Goal: Transaction & Acquisition: Purchase product/service

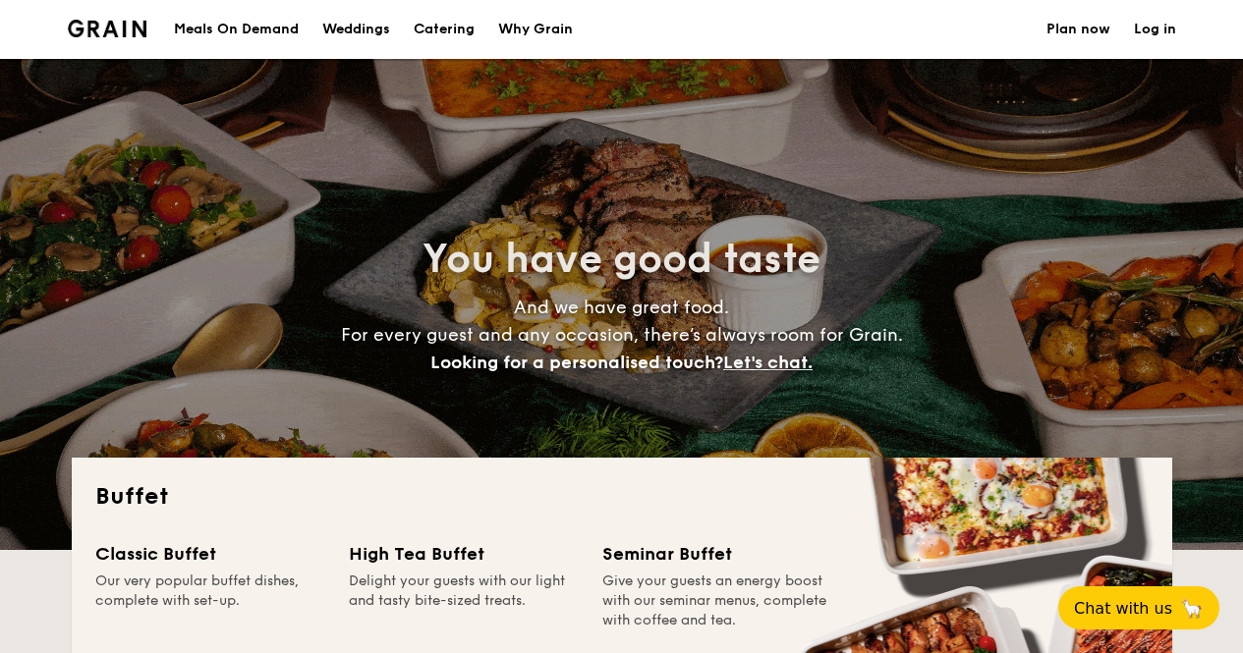
select select
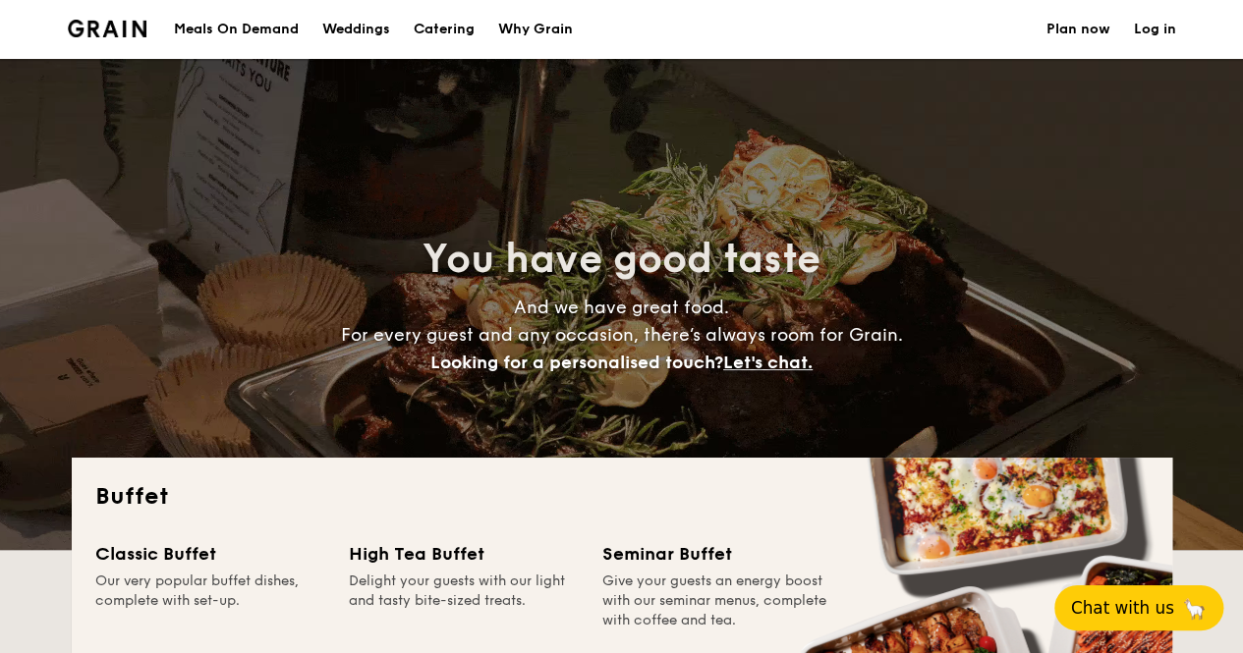
click at [1131, 595] on button "Chat with us 🦙" at bounding box center [1138, 607] width 169 height 45
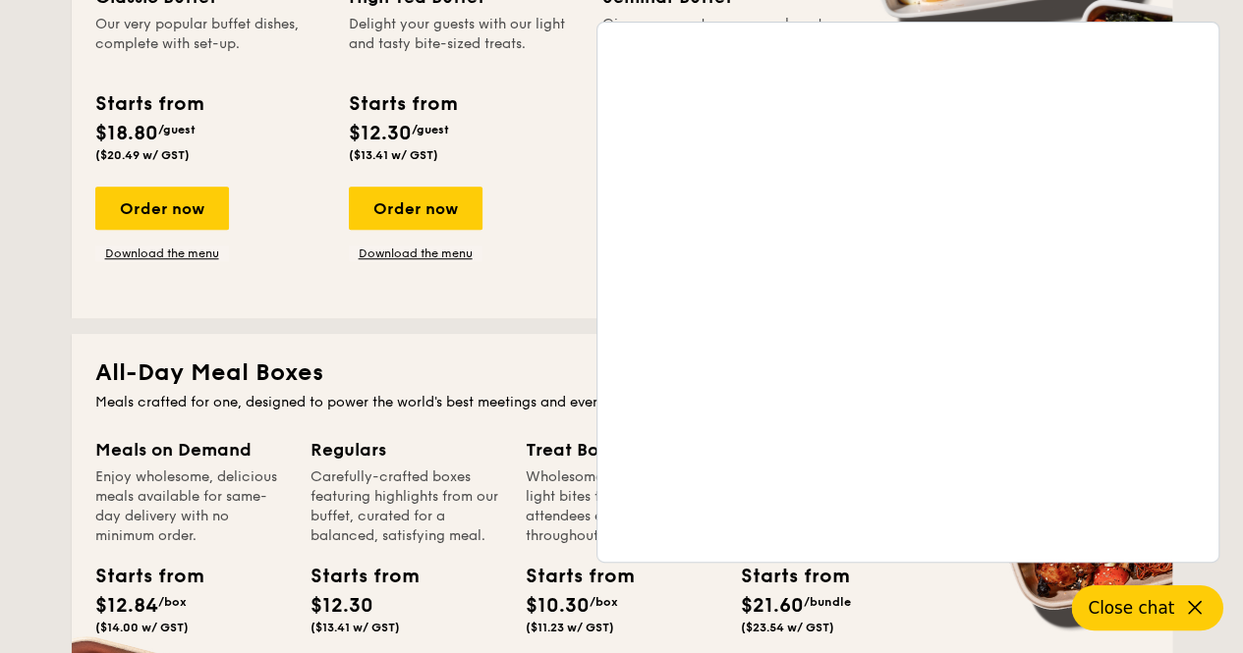
scroll to position [589, 0]
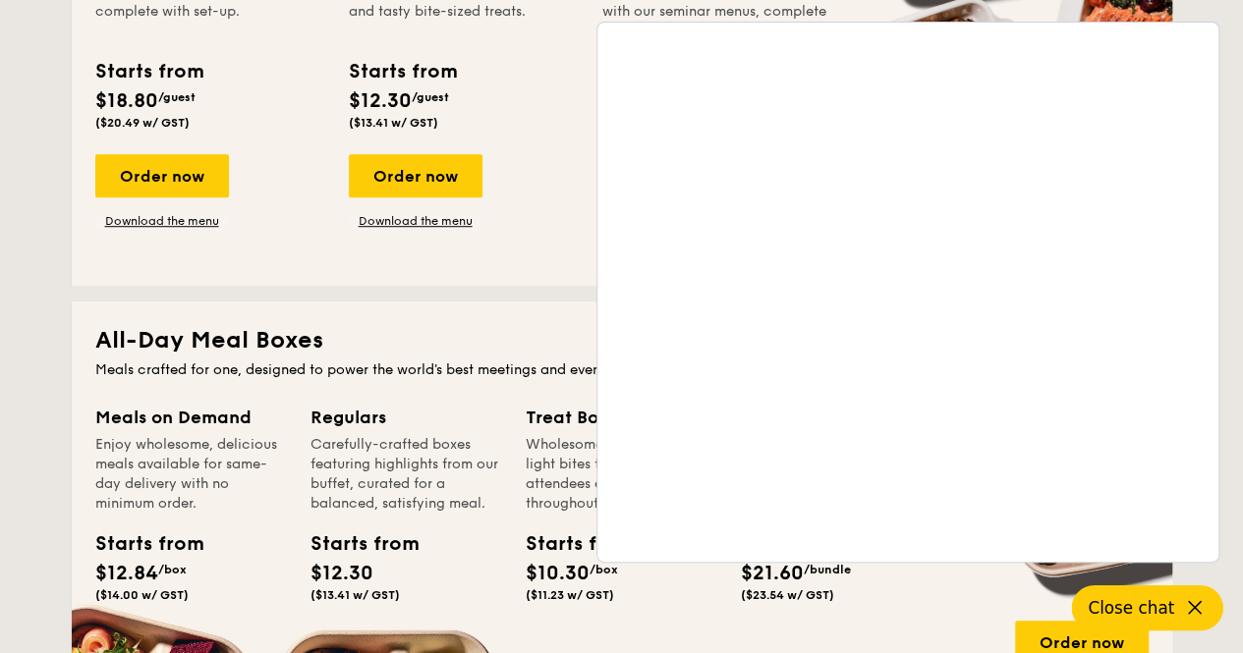
click at [485, 209] on div "Order now Download the menu" at bounding box center [464, 191] width 230 height 75
click at [1191, 600] on icon at bounding box center [1195, 608] width 24 height 24
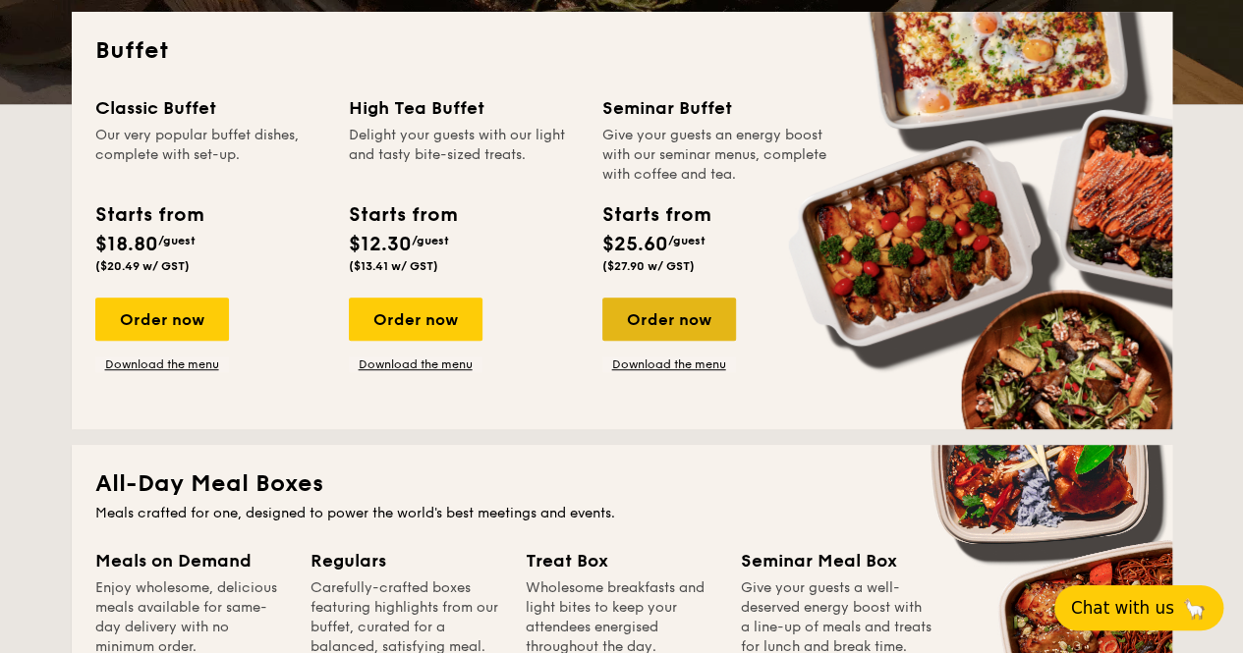
scroll to position [393, 0]
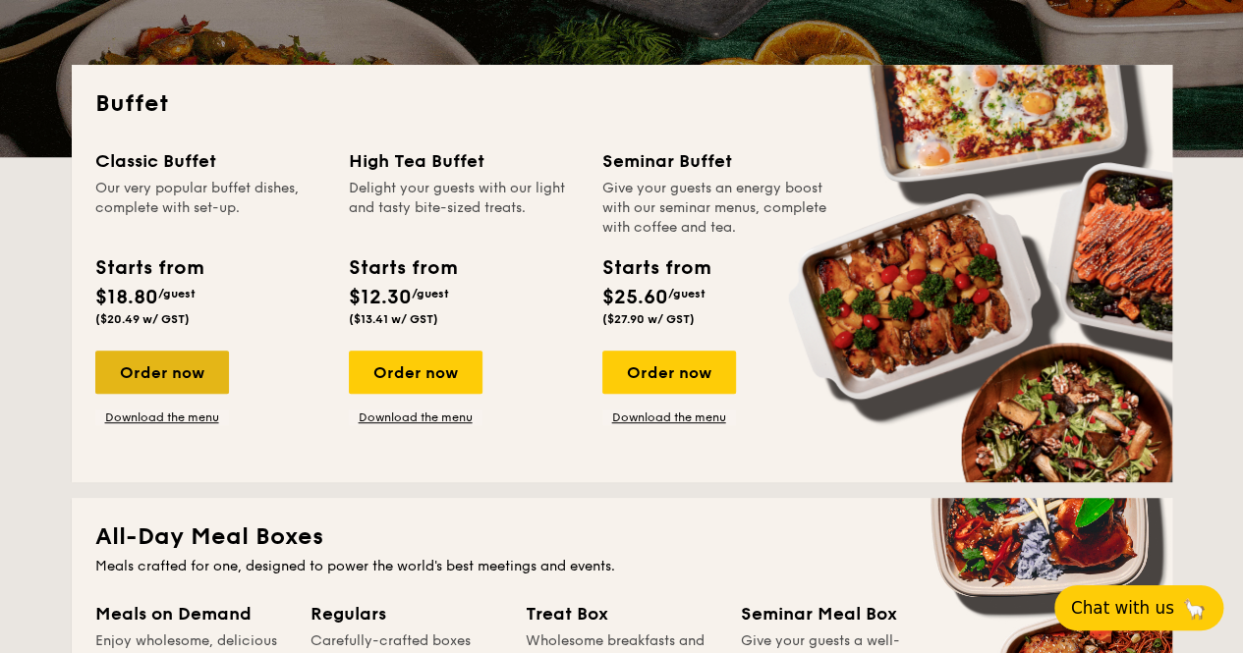
click at [185, 377] on div "Order now" at bounding box center [162, 372] width 134 height 43
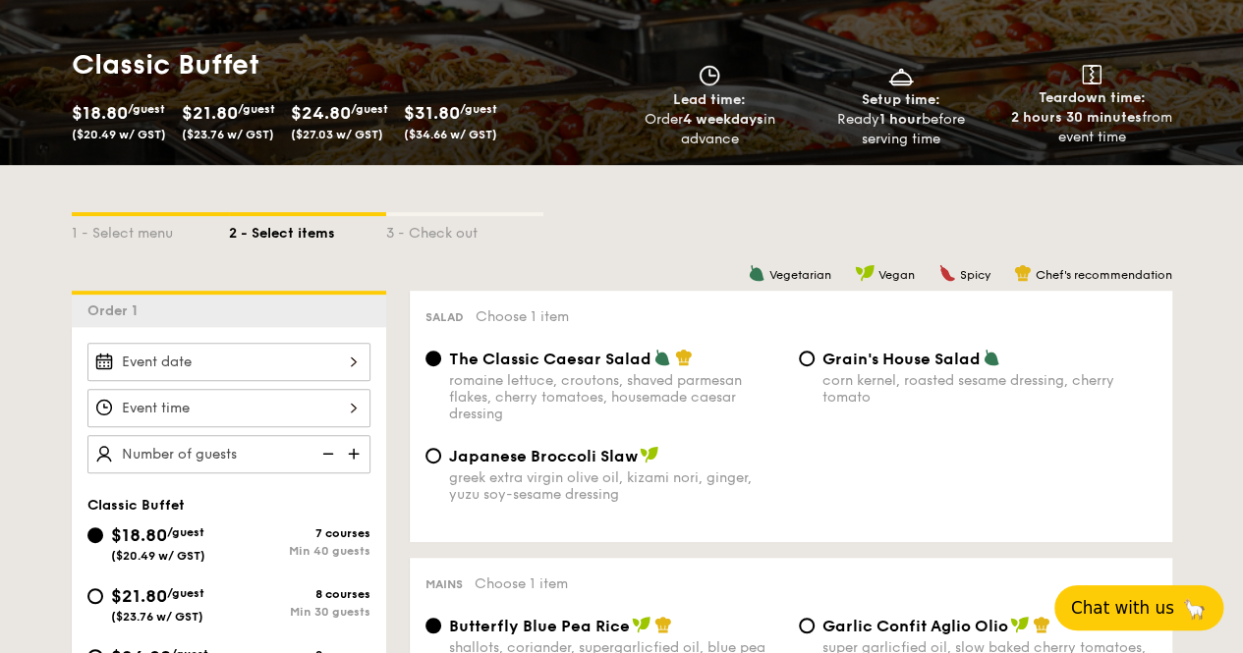
scroll to position [295, 0]
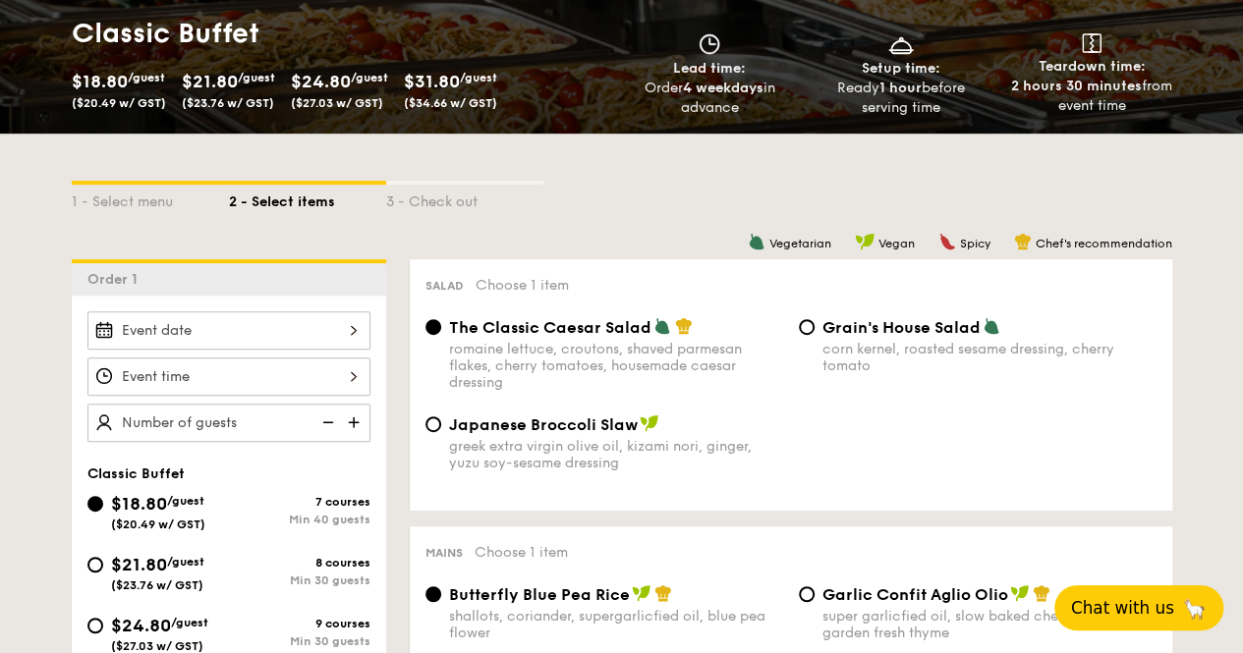
click at [224, 110] on div "$18.80 /guest ($20.49 w/ GST) $21.80 /guest ($23.76 w/ GST) $24.80 /guest ($27.…" at bounding box center [268, 92] width 409 height 51
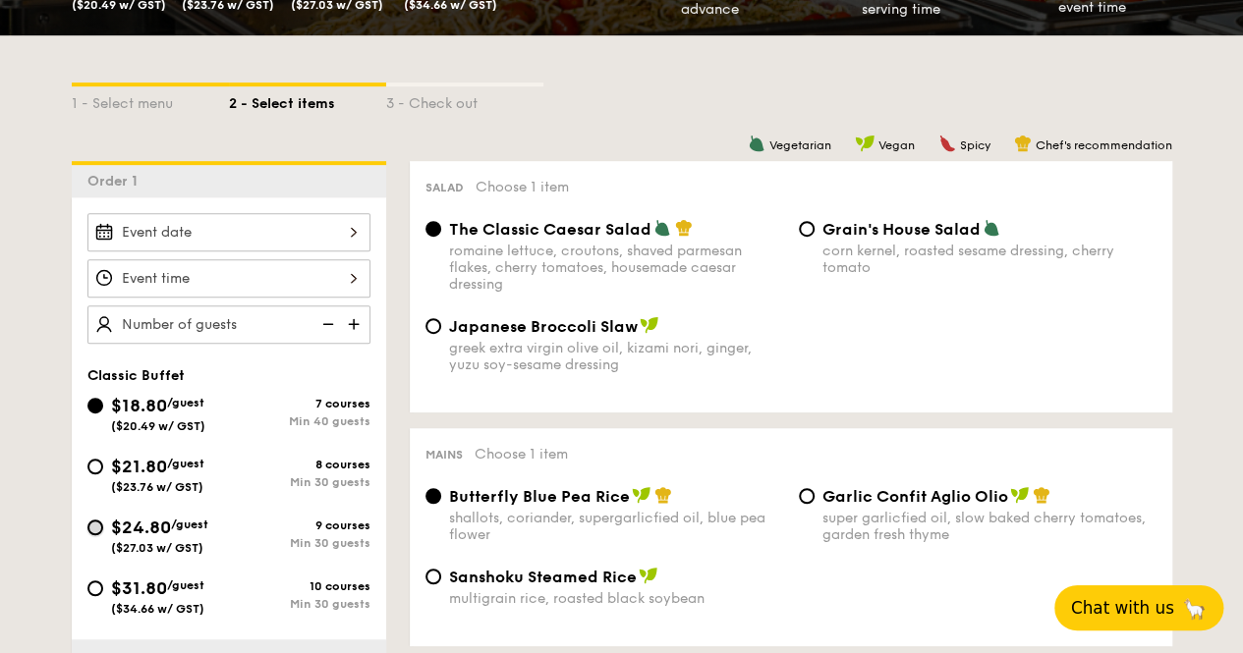
drag, startPoint x: 93, startPoint y: 528, endPoint x: 327, endPoint y: 495, distance: 236.1
click at [96, 528] on input "$24.80 /guest ($27.03 w/ GST) 9 courses Min 30 guests" at bounding box center [95, 528] width 16 height 16
radio input "true"
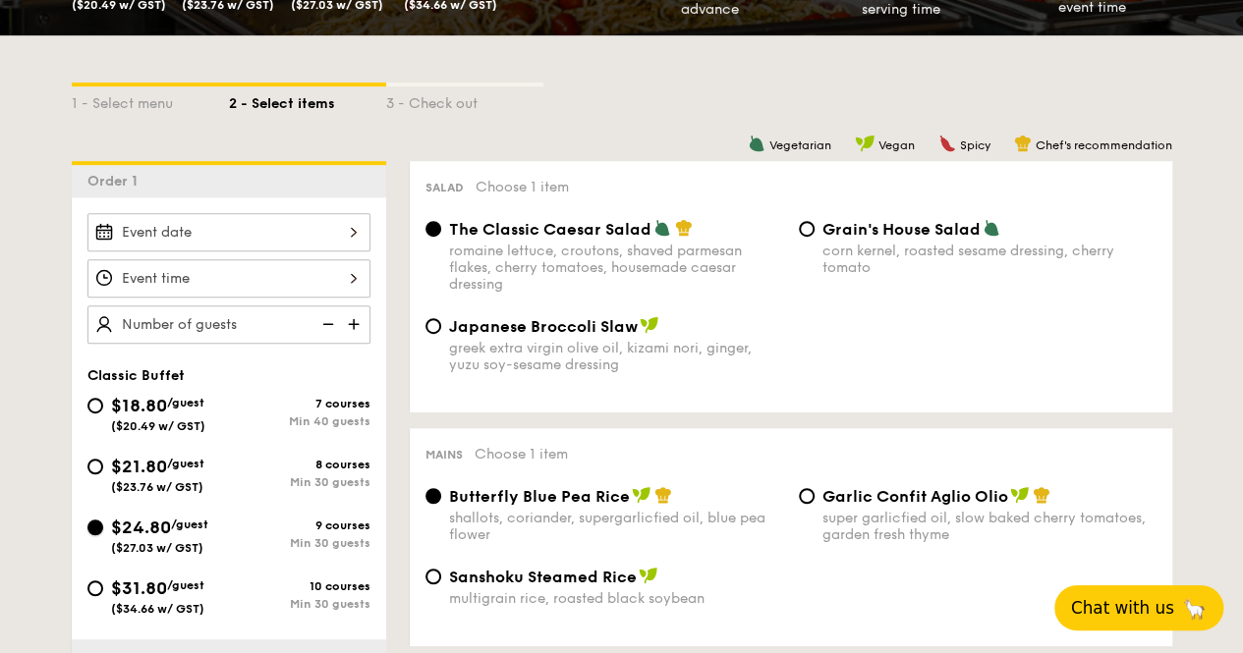
radio input "true"
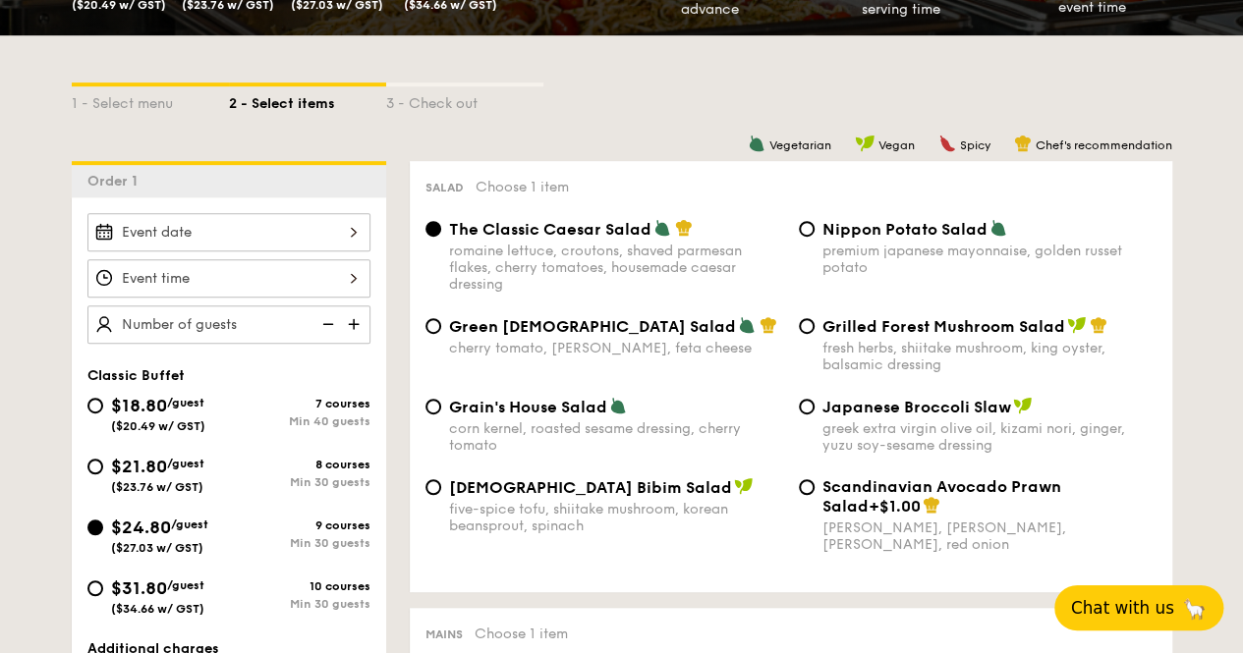
click at [815, 234] on div "Nippon Potato Salad premium japanese mayonnaise, golden russet potato" at bounding box center [977, 247] width 373 height 57
click at [805, 228] on input "Nippon Potato Salad premium japanese mayonnaise, golden russet potato" at bounding box center [807, 229] width 16 height 16
radio input "true"
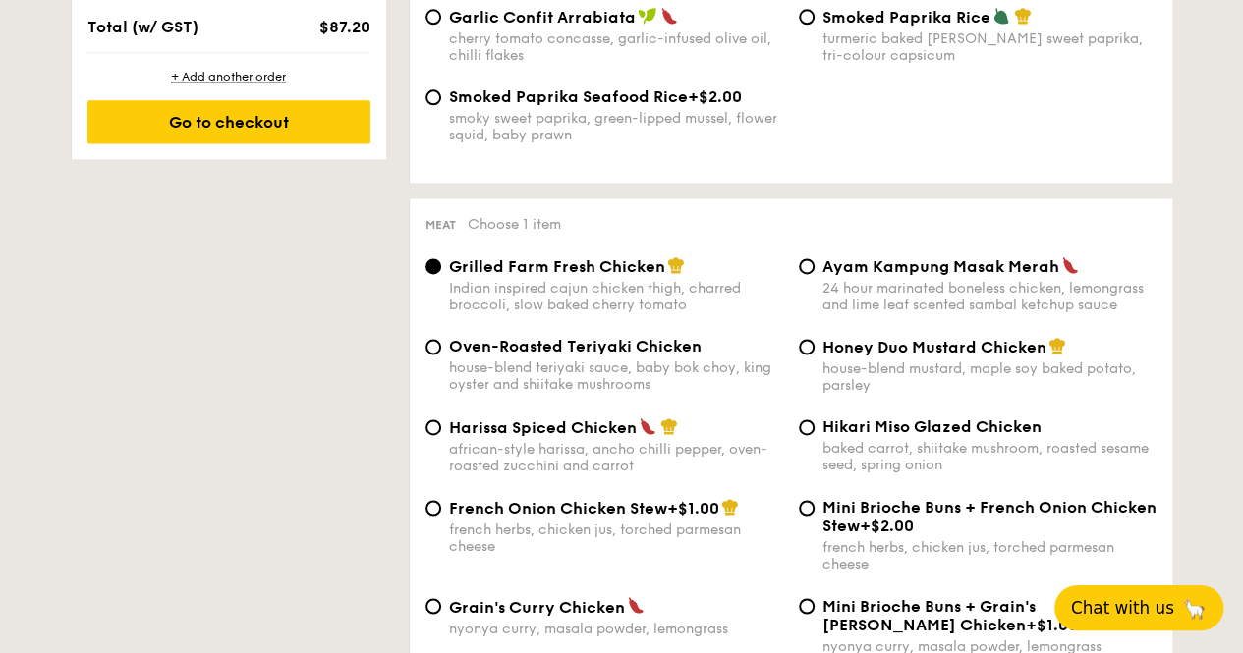
scroll to position [1375, 0]
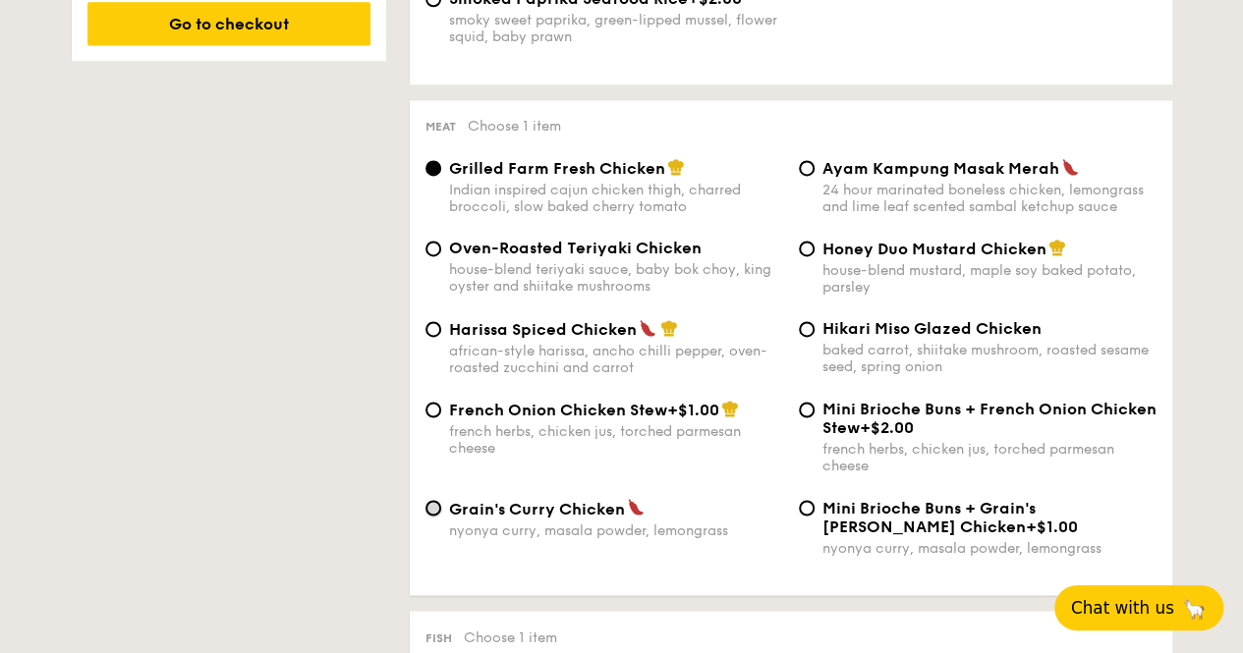
click at [432, 516] on input "Grain's [PERSON_NAME] Chicken nyonya [PERSON_NAME], masala powder, lemongrass" at bounding box center [433, 508] width 16 height 16
radio input "true"
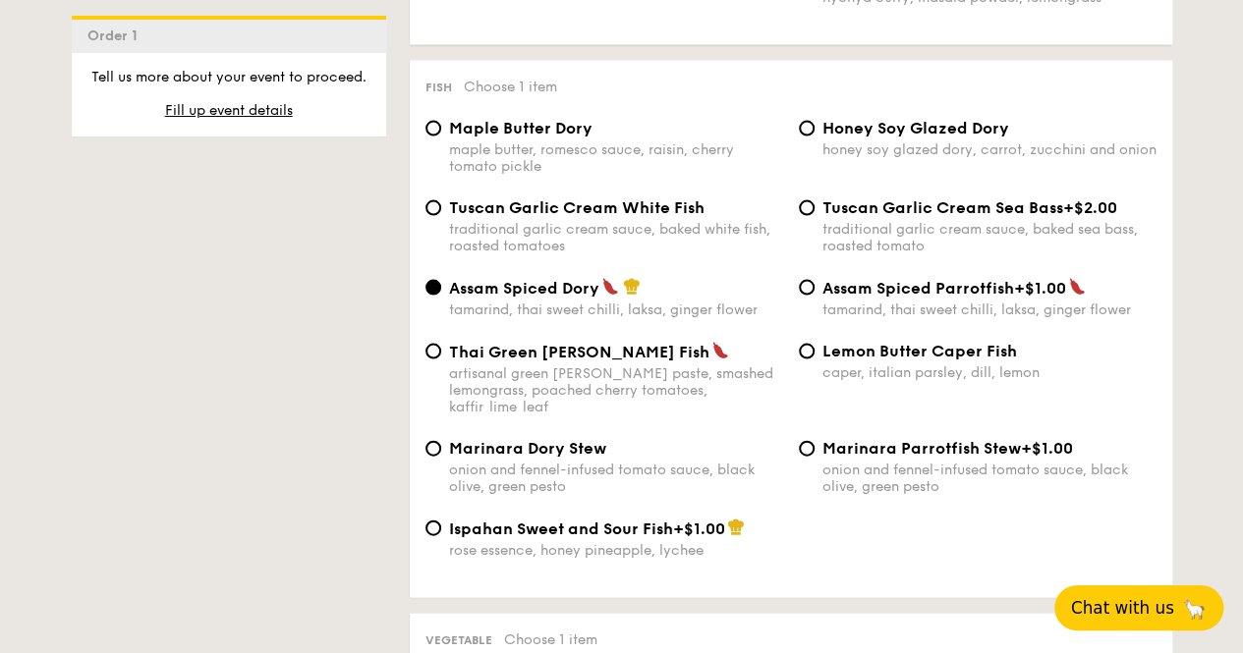
scroll to position [1964, 0]
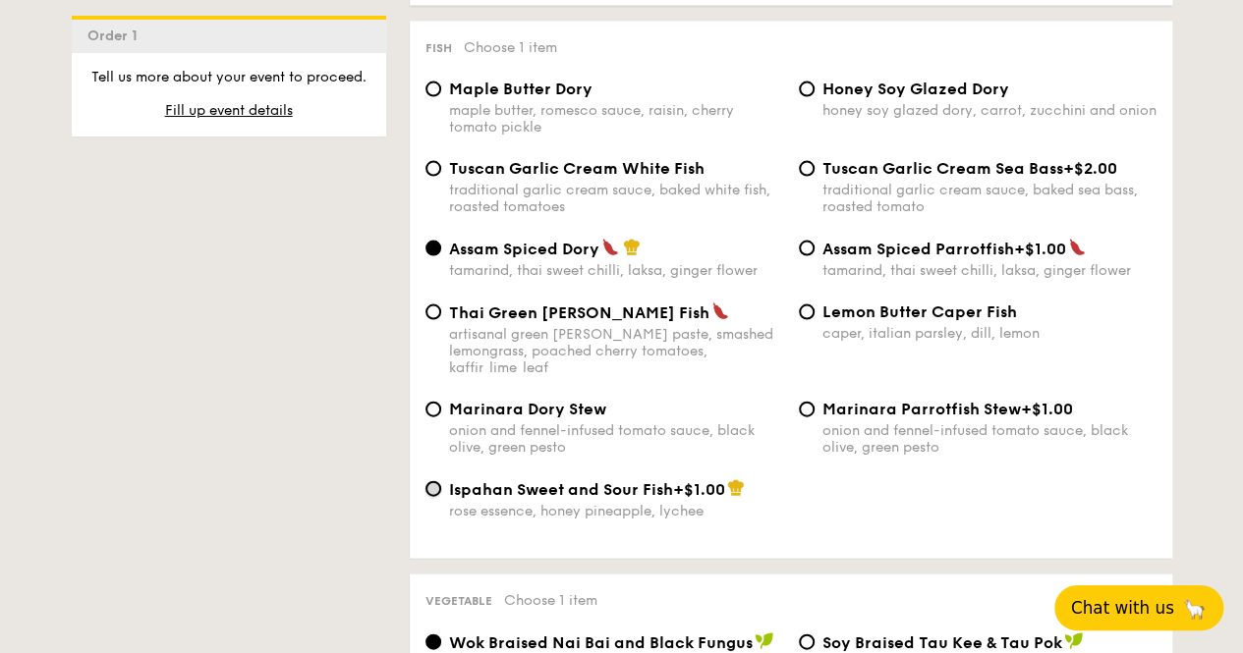
click at [427, 489] on input "Ispahan Sweet and Sour Fish +$1.00 rose essence, honey pineapple, lychee" at bounding box center [433, 489] width 16 height 16
radio input "true"
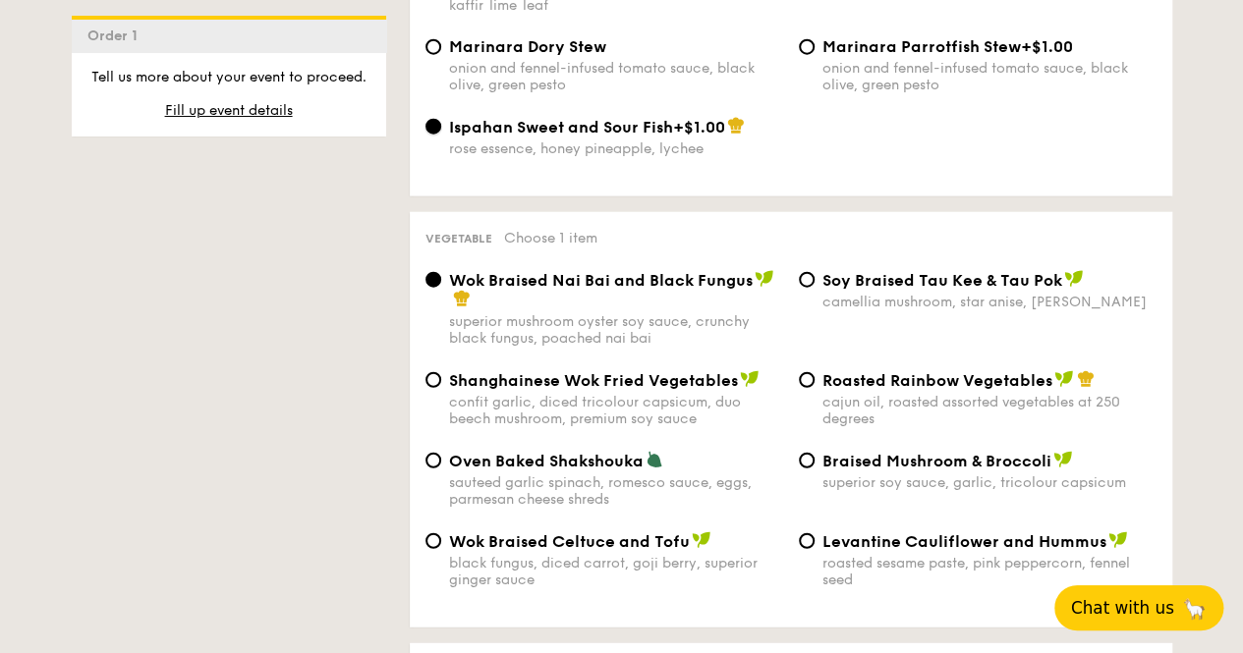
scroll to position [2357, 0]
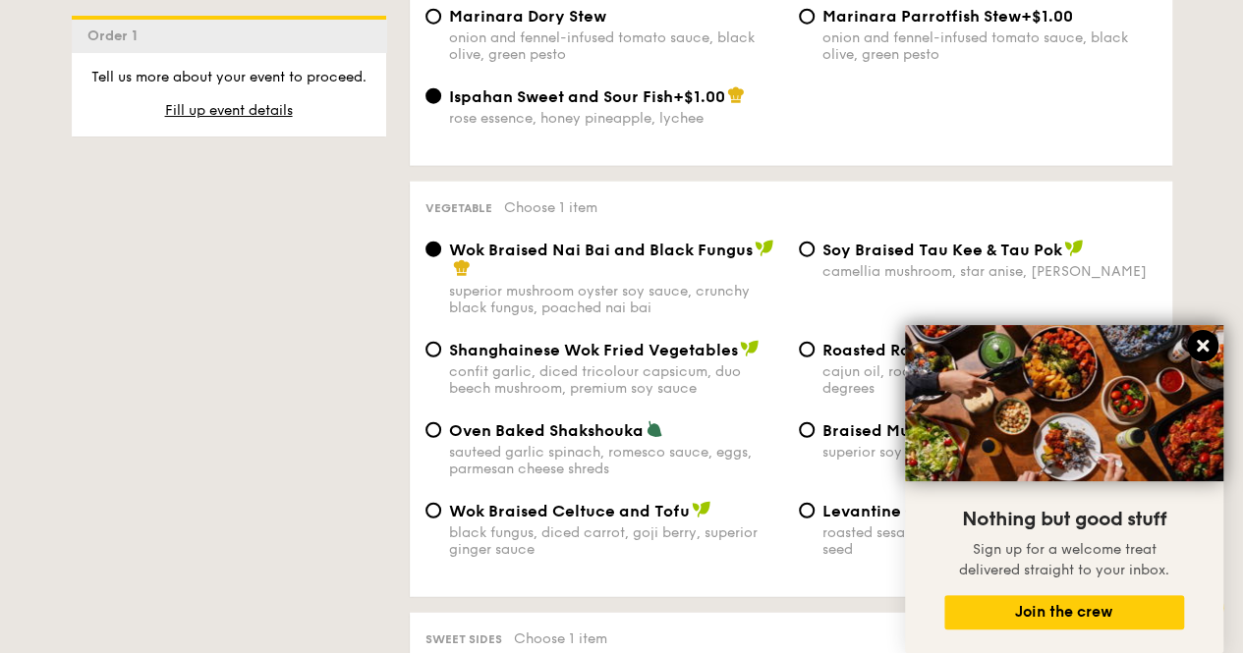
click at [1210, 344] on icon at bounding box center [1202, 346] width 18 height 18
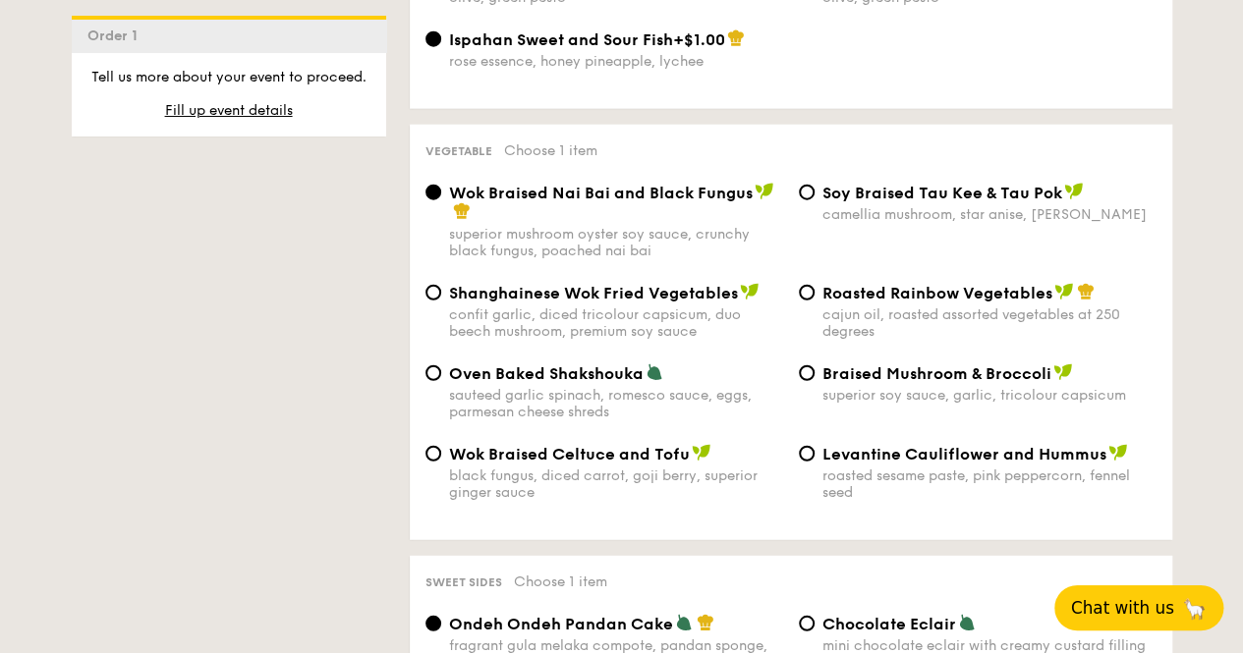
scroll to position [2456, 0]
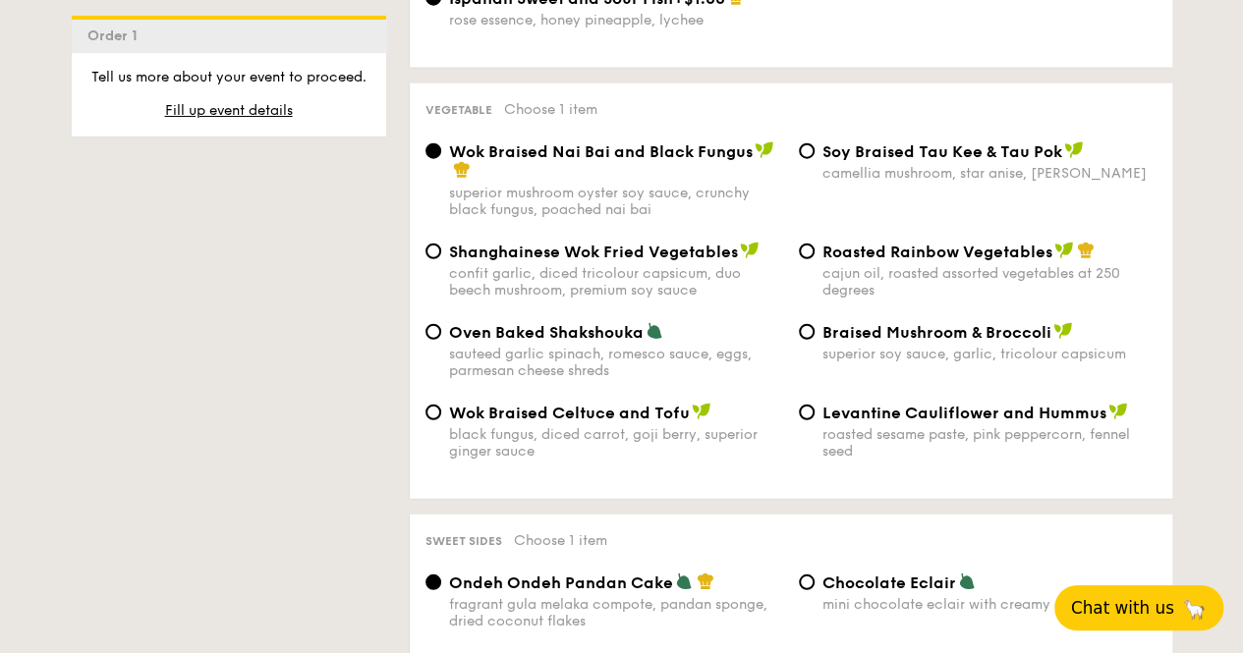
drag, startPoint x: 782, startPoint y: 461, endPoint x: 775, endPoint y: 699, distance: 238.8
drag, startPoint x: 775, startPoint y: 699, endPoint x: 1153, endPoint y: 192, distance: 633.1
click at [1153, 192] on div "Wok Braised Nai Bai and Black Fungus superior mushroom oyster soy sauce, crunch…" at bounding box center [790, 191] width 746 height 100
click at [809, 150] on input "⁠Soy Braised Tau Kee & Tau Pok camellia mushroom, star anise, goji [PERSON_NAME]" at bounding box center [807, 151] width 16 height 16
radio input "true"
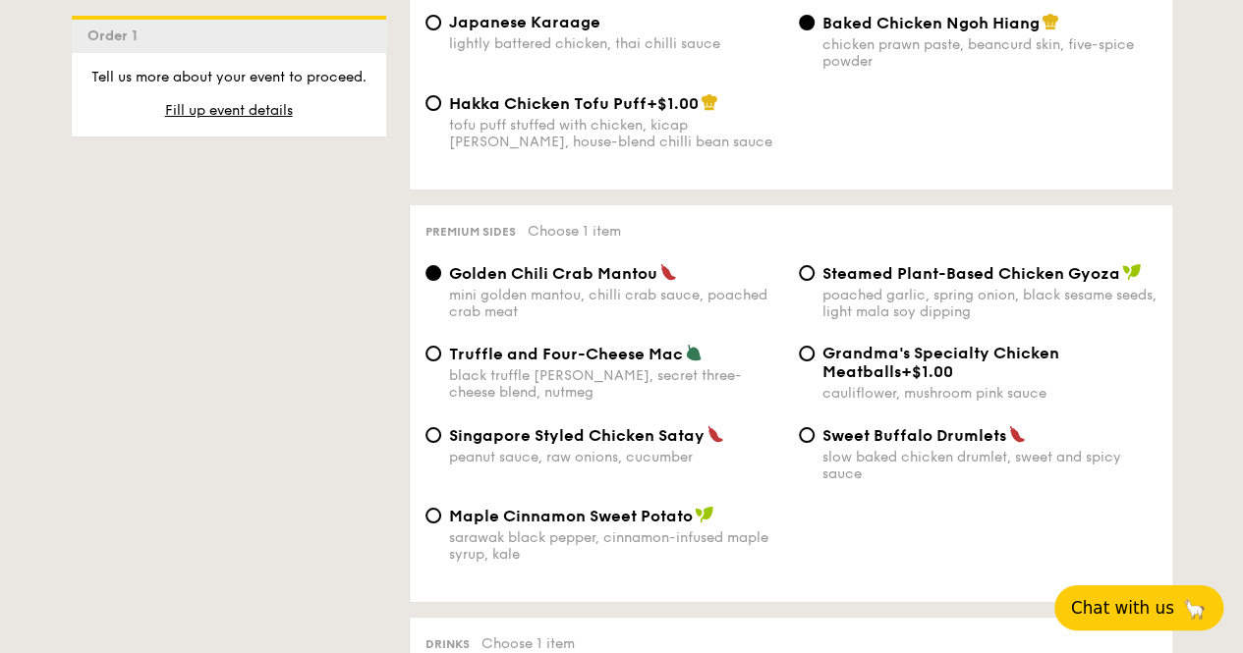
scroll to position [3732, 0]
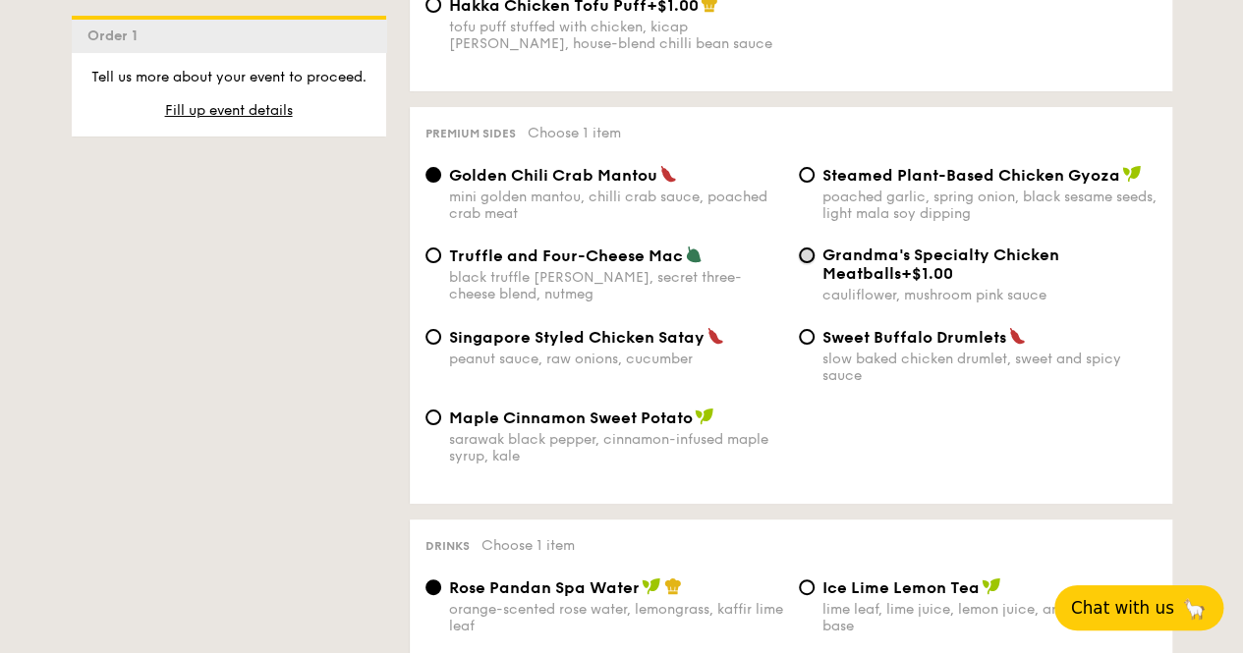
click at [803, 263] on input "Grandma's Specialty Chicken Meatballs +$1.00 cauliflower, mushroom pink sauce" at bounding box center [807, 256] width 16 height 16
radio input "true"
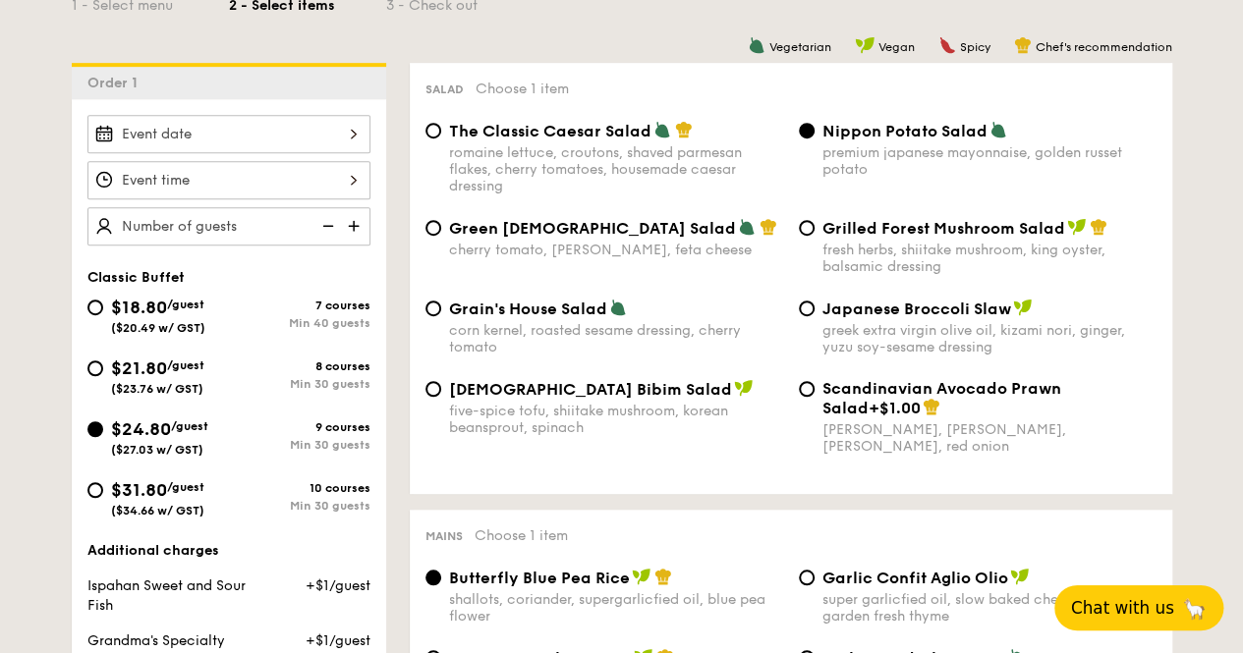
scroll to position [295, 0]
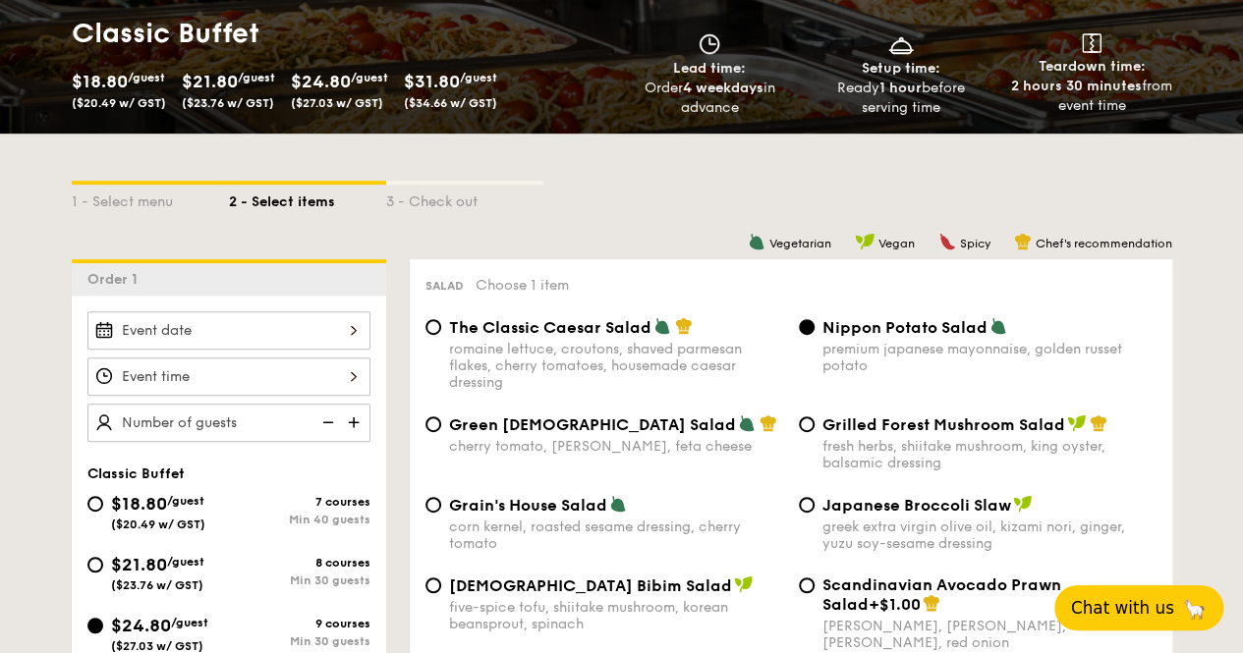
click at [352, 418] on img at bounding box center [355, 422] width 29 height 37
type input "30 guests"
click at [353, 370] on div at bounding box center [228, 377] width 283 height 38
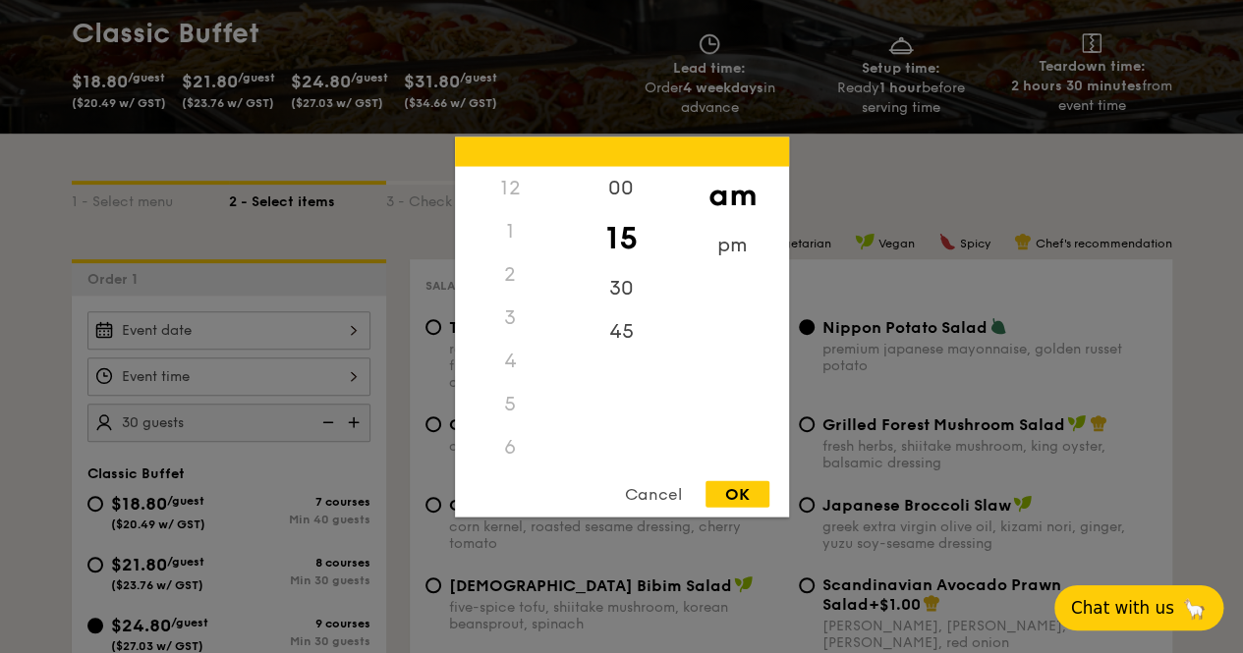
scroll to position [232, 0]
click at [355, 331] on div at bounding box center [621, 326] width 1243 height 653
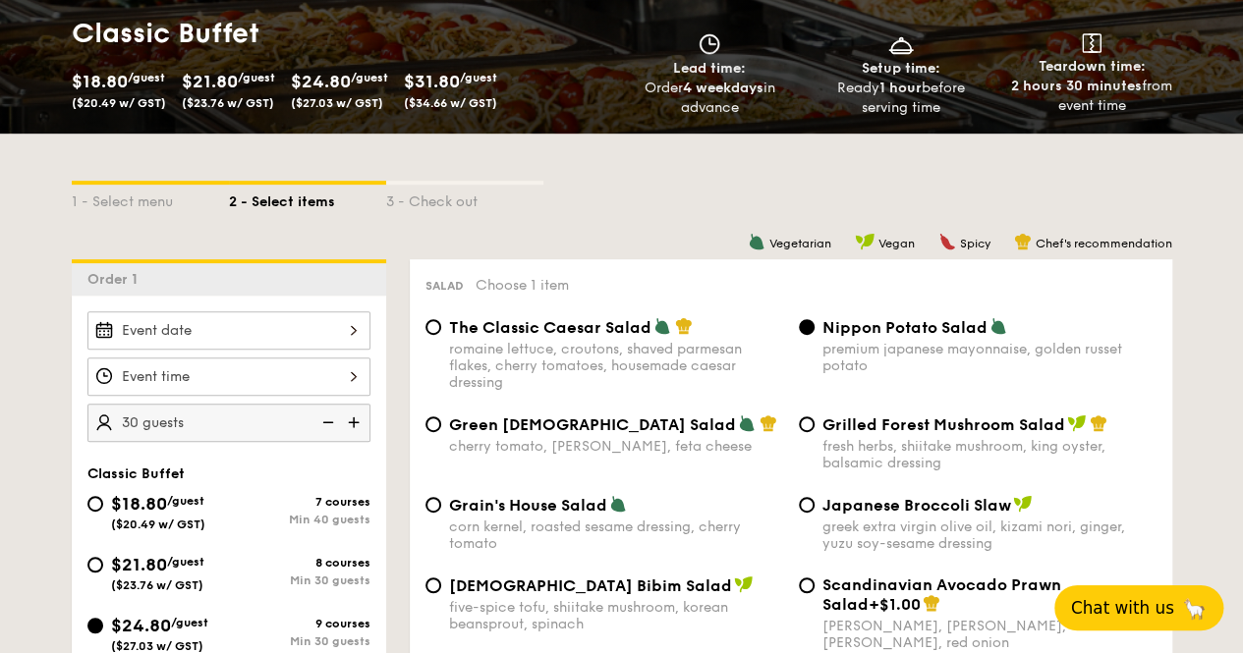
click at [350, 326] on div at bounding box center [228, 330] width 283 height 38
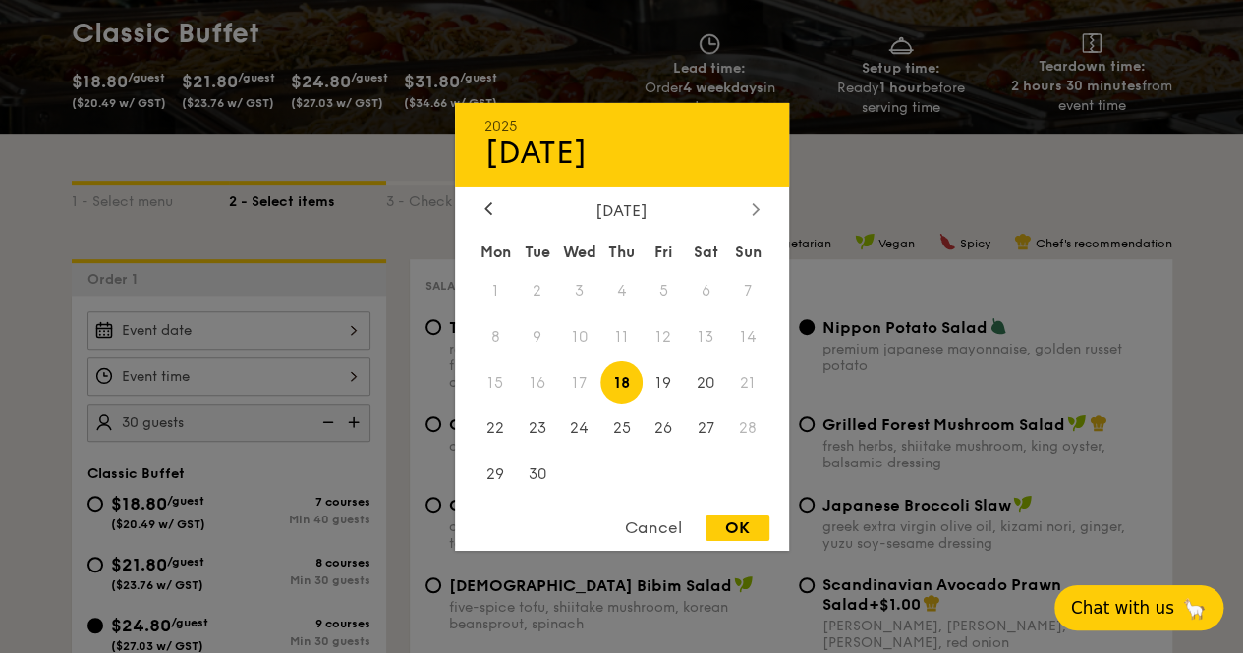
click at [748, 209] on div at bounding box center [755, 209] width 18 height 19
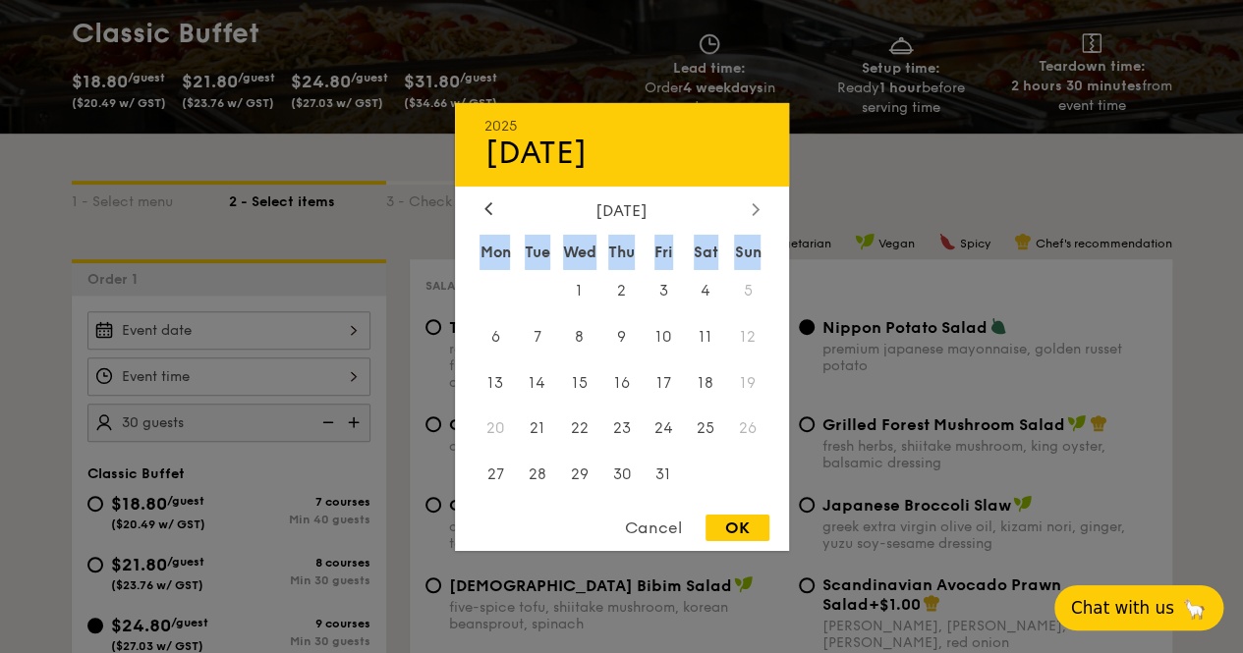
click at [748, 209] on div at bounding box center [755, 209] width 18 height 19
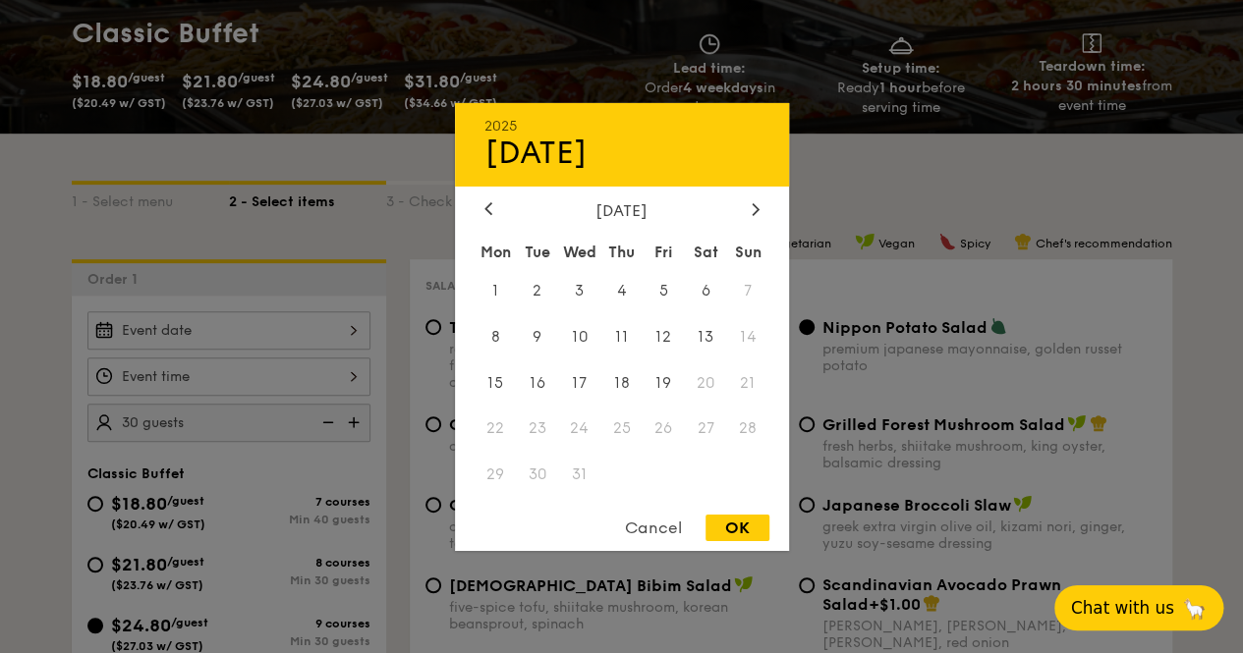
click at [723, 449] on span "27" at bounding box center [706, 429] width 42 height 42
click at [620, 423] on span "25" at bounding box center [621, 429] width 42 height 42
click at [292, 329] on div at bounding box center [621, 326] width 1243 height 653
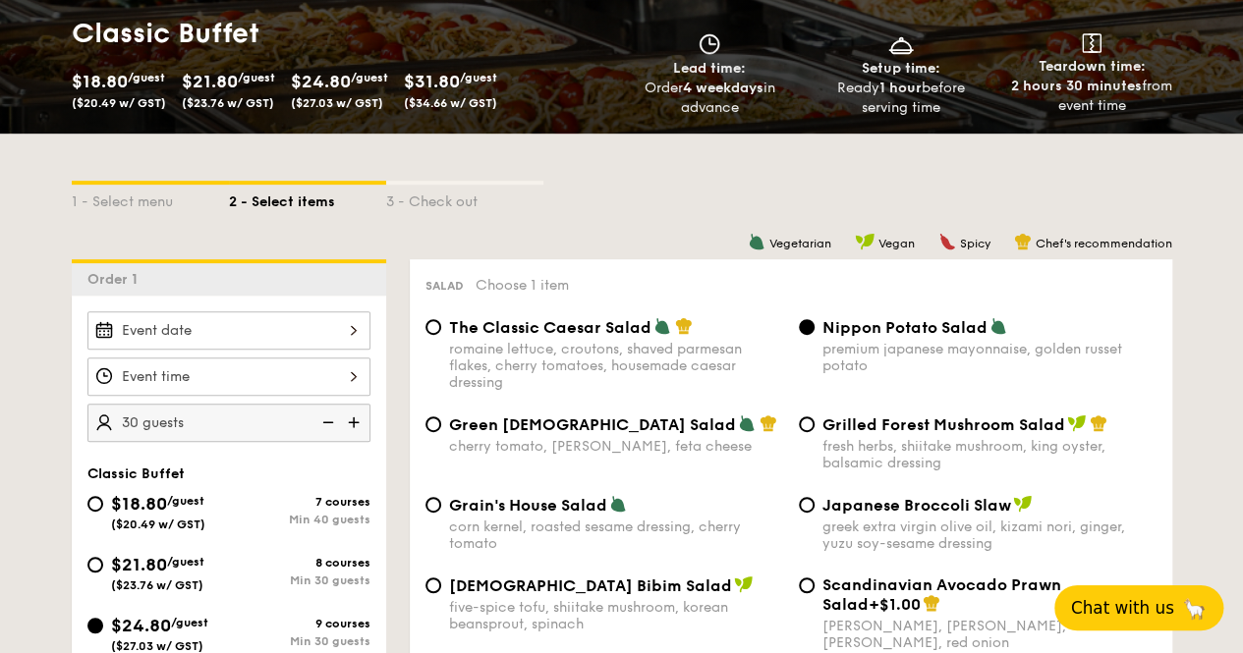
click at [339, 331] on div at bounding box center [228, 330] width 283 height 38
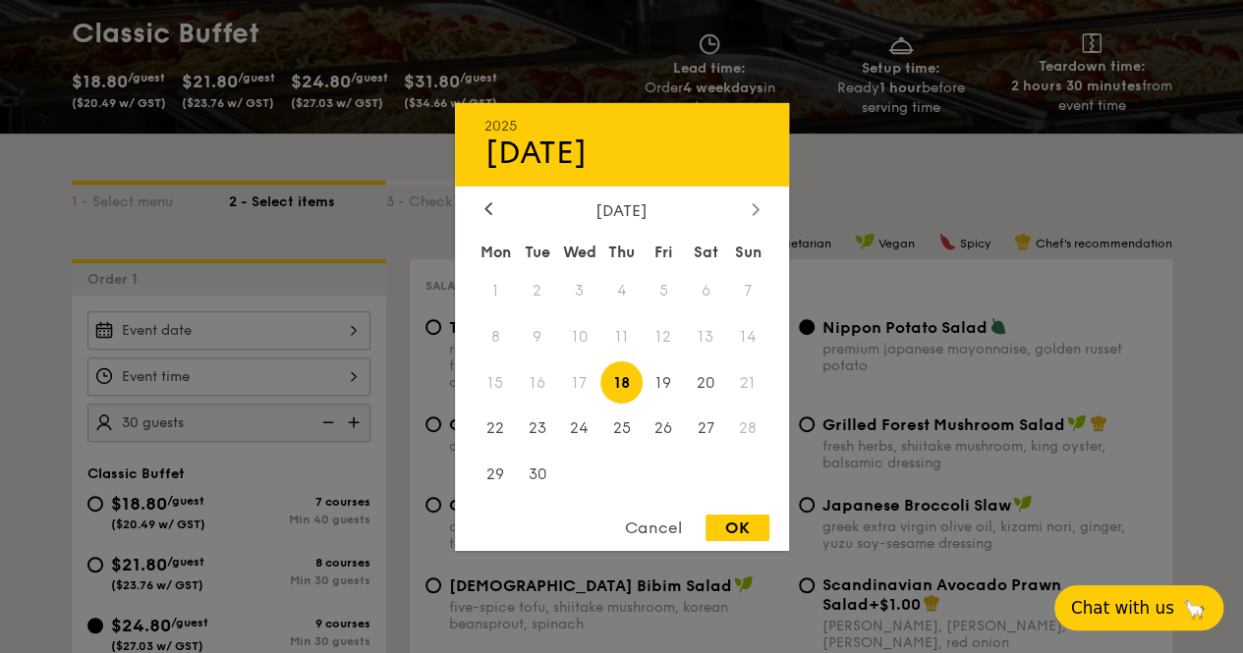
click at [757, 202] on icon at bounding box center [755, 208] width 8 height 13
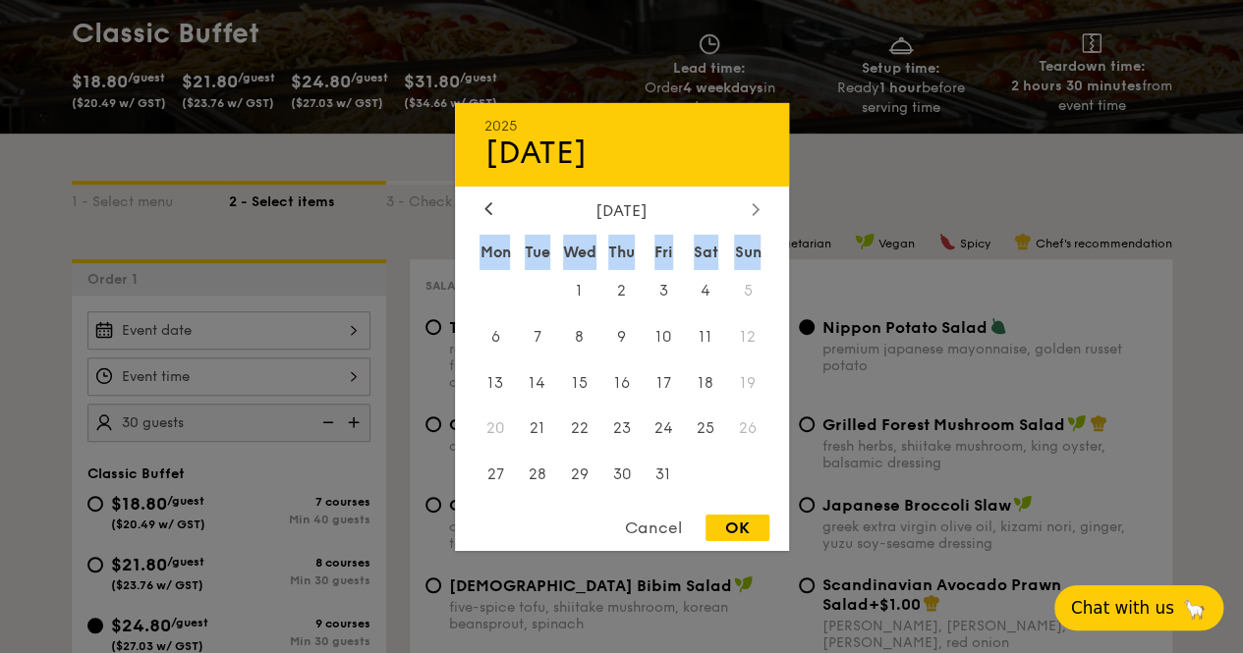
click at [757, 202] on icon at bounding box center [755, 208] width 8 height 13
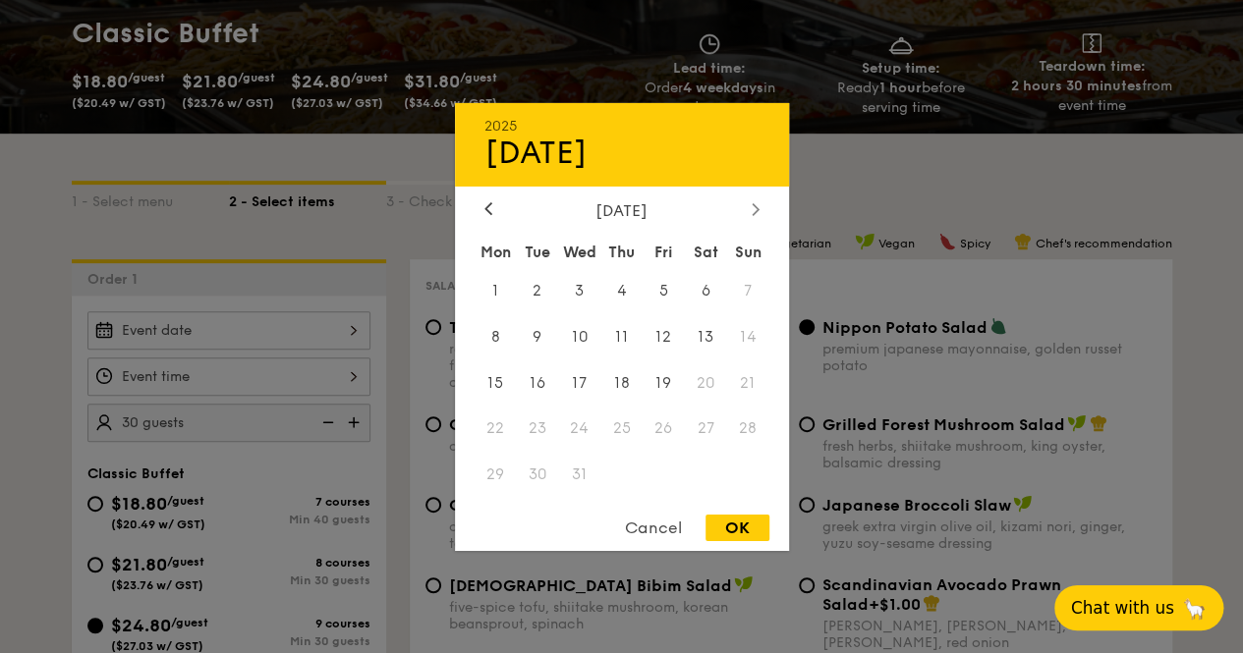
click at [754, 203] on icon at bounding box center [754, 209] width 6 height 12
click at [349, 260] on div at bounding box center [621, 326] width 1243 height 653
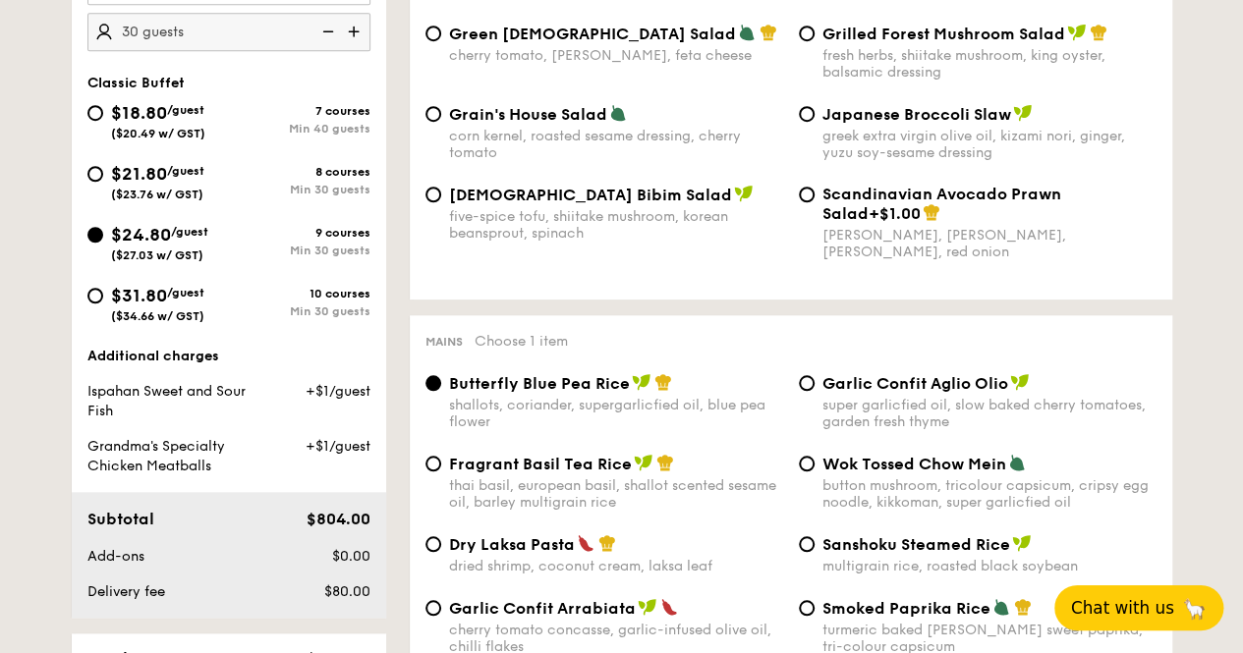
scroll to position [688, 0]
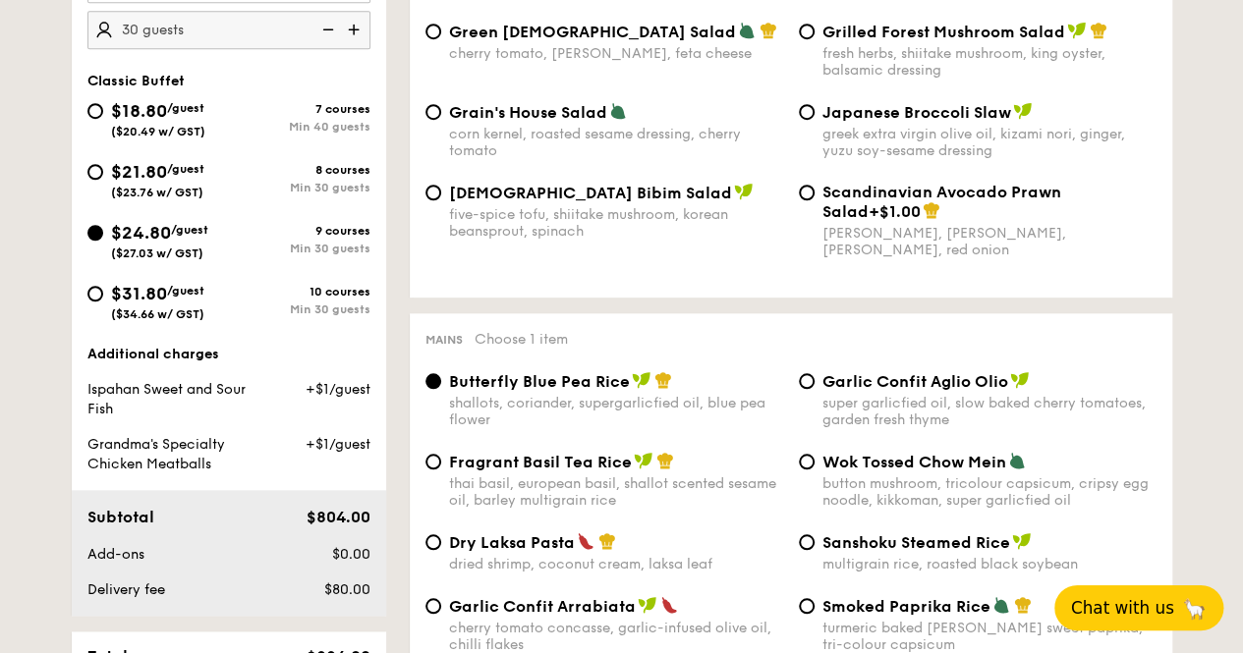
click at [1159, 608] on span "Chat with us" at bounding box center [1122, 608] width 103 height 20
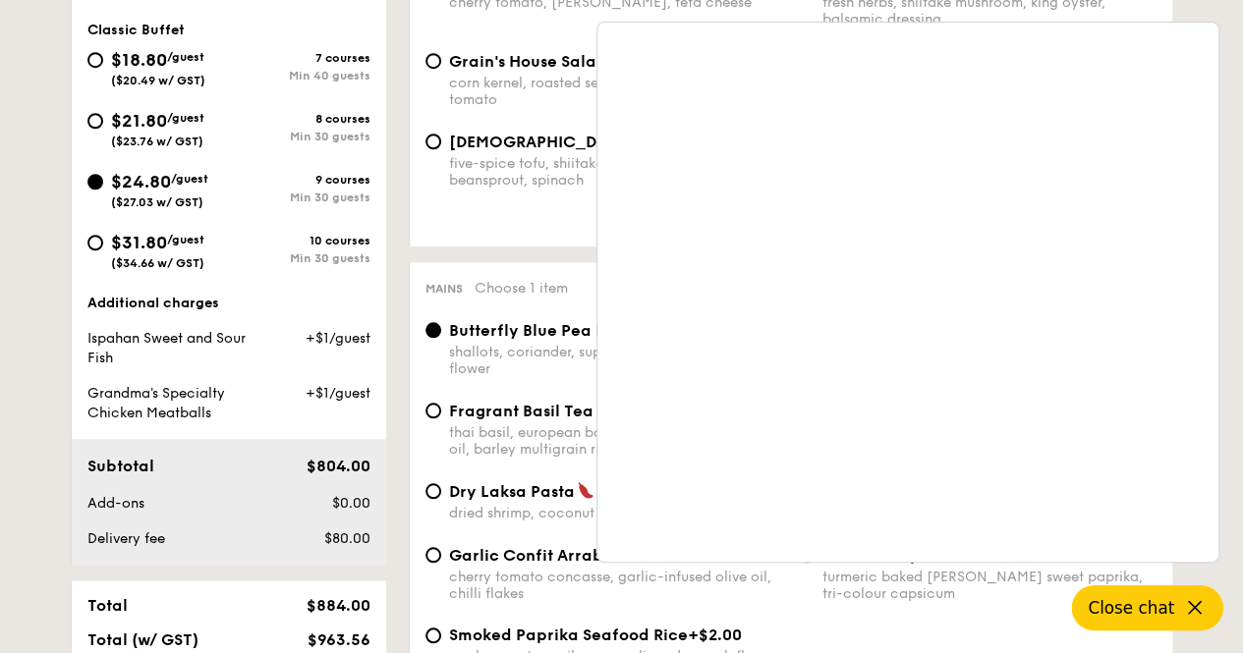
scroll to position [589, 0]
